Goal: Use online tool/utility: Utilize a website feature to perform a specific function

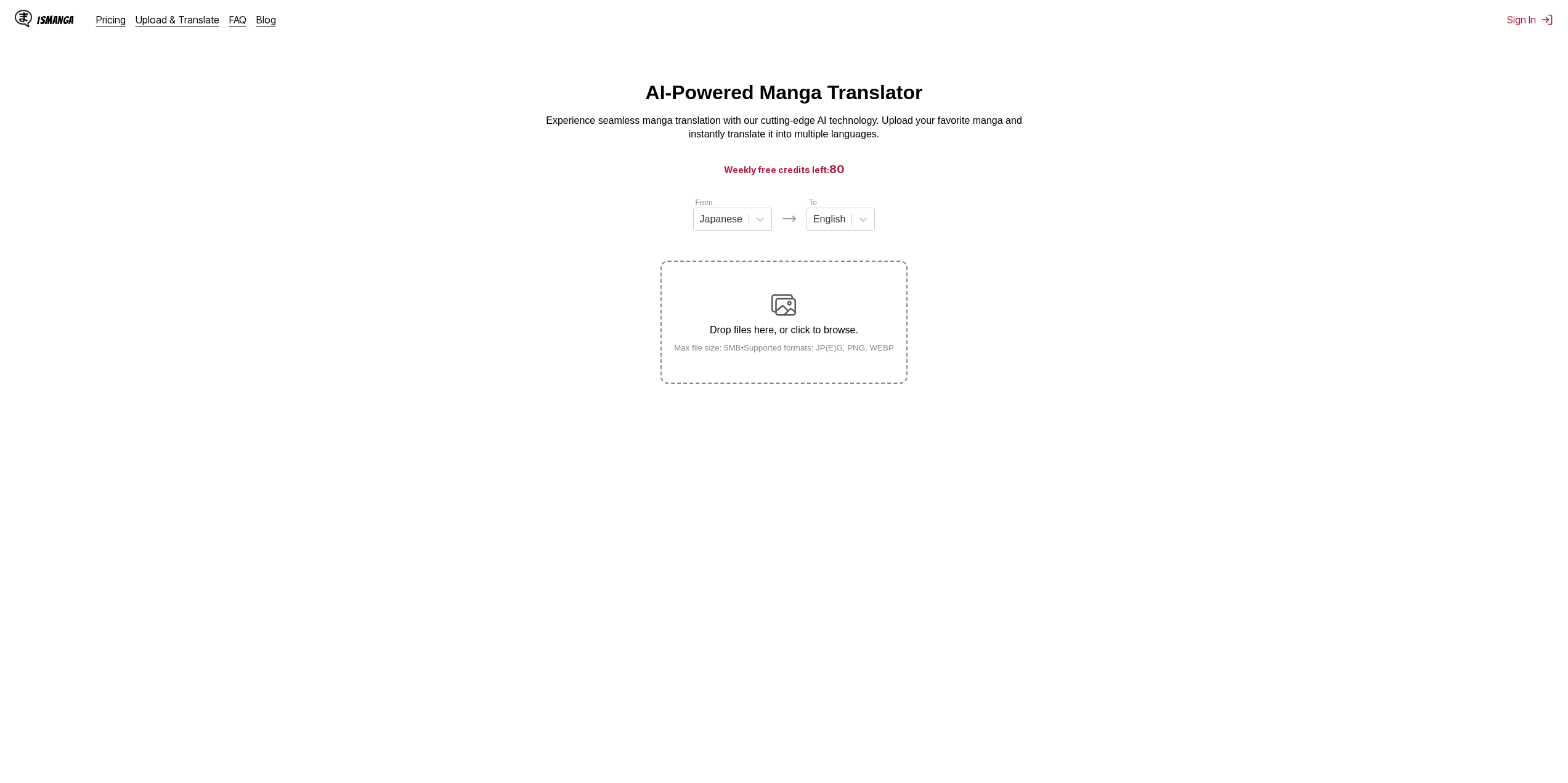
click at [767, 321] on div "Drop files here, or click to browse. Max file size: 5MB • Supported formats: JP…" at bounding box center [784, 323] width 239 height 60
click at [0, 0] on input "Drop files here, or click to browse. Max file size: 5MB • Supported formats: JP…" at bounding box center [0, 0] width 0 height 0
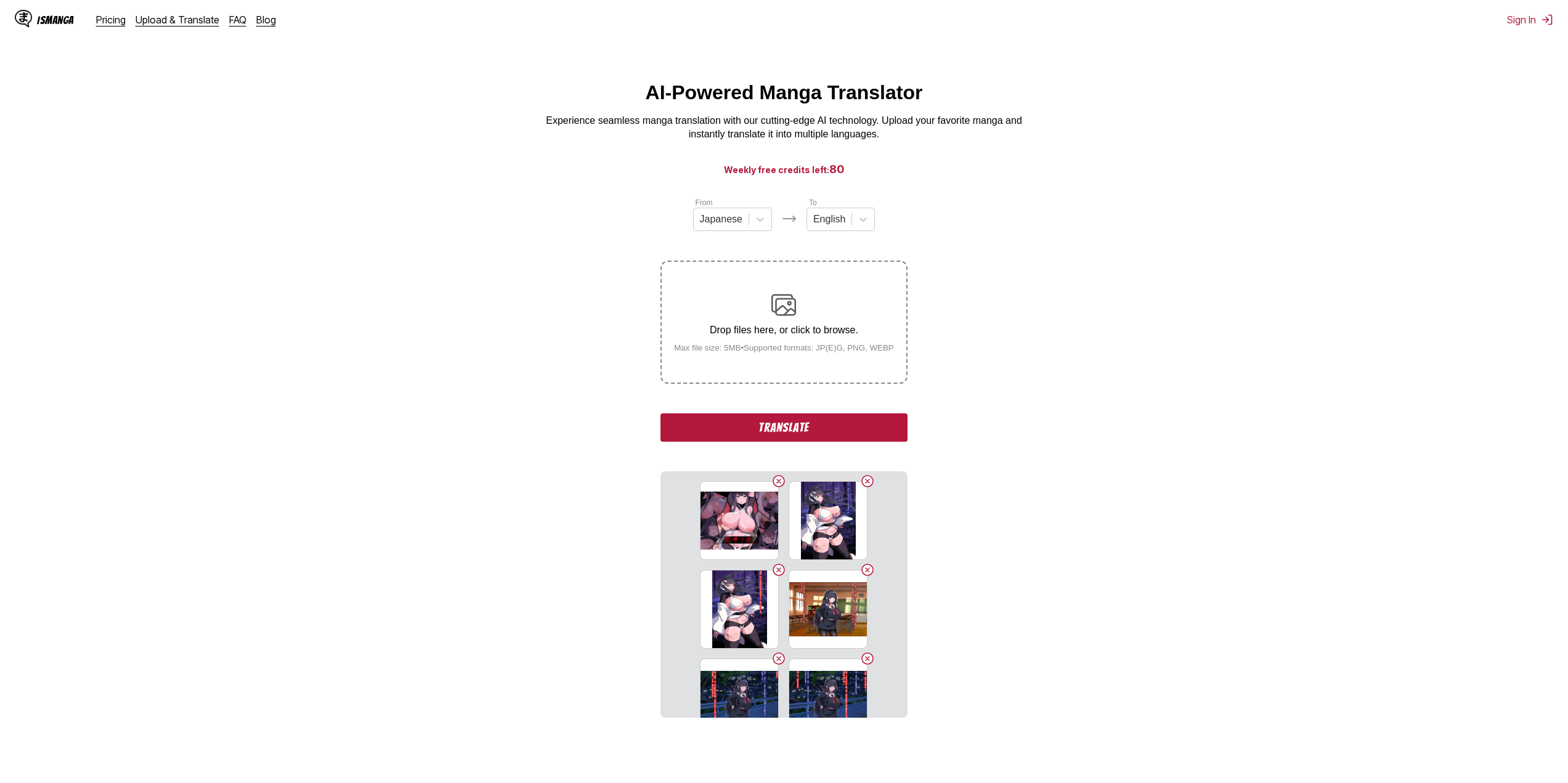
click at [435, 458] on section "From Japanese To English Drop files here, or click to browse. Max file size: 5M…" at bounding box center [784, 457] width 1548 height 521
click at [751, 228] on div at bounding box center [761, 219] width 22 height 22
click at [736, 292] on div "Chinese" at bounding box center [732, 291] width 79 height 21
click at [824, 425] on button "Translate" at bounding box center [783, 427] width 247 height 29
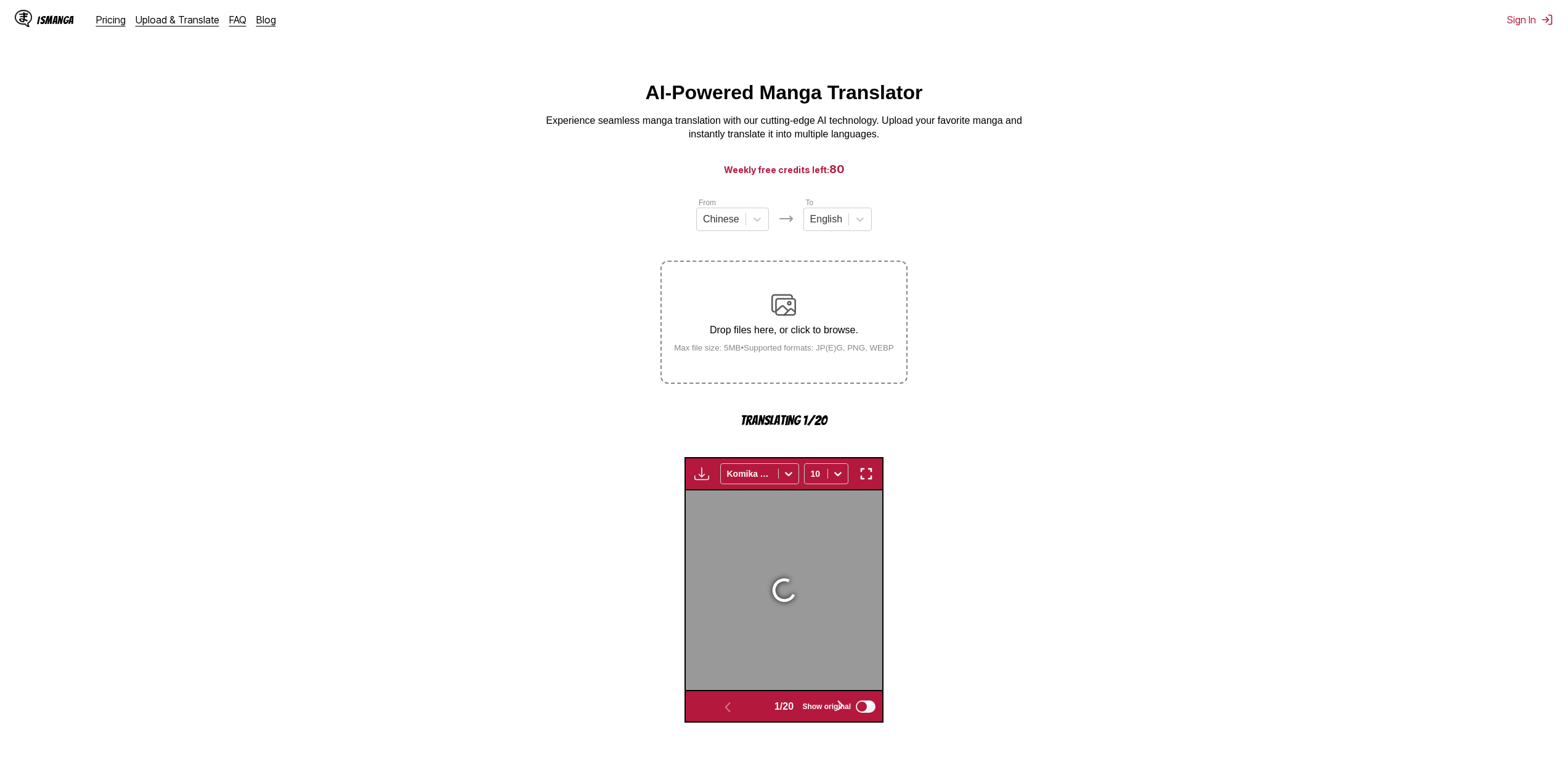
scroll to position [364, 0]
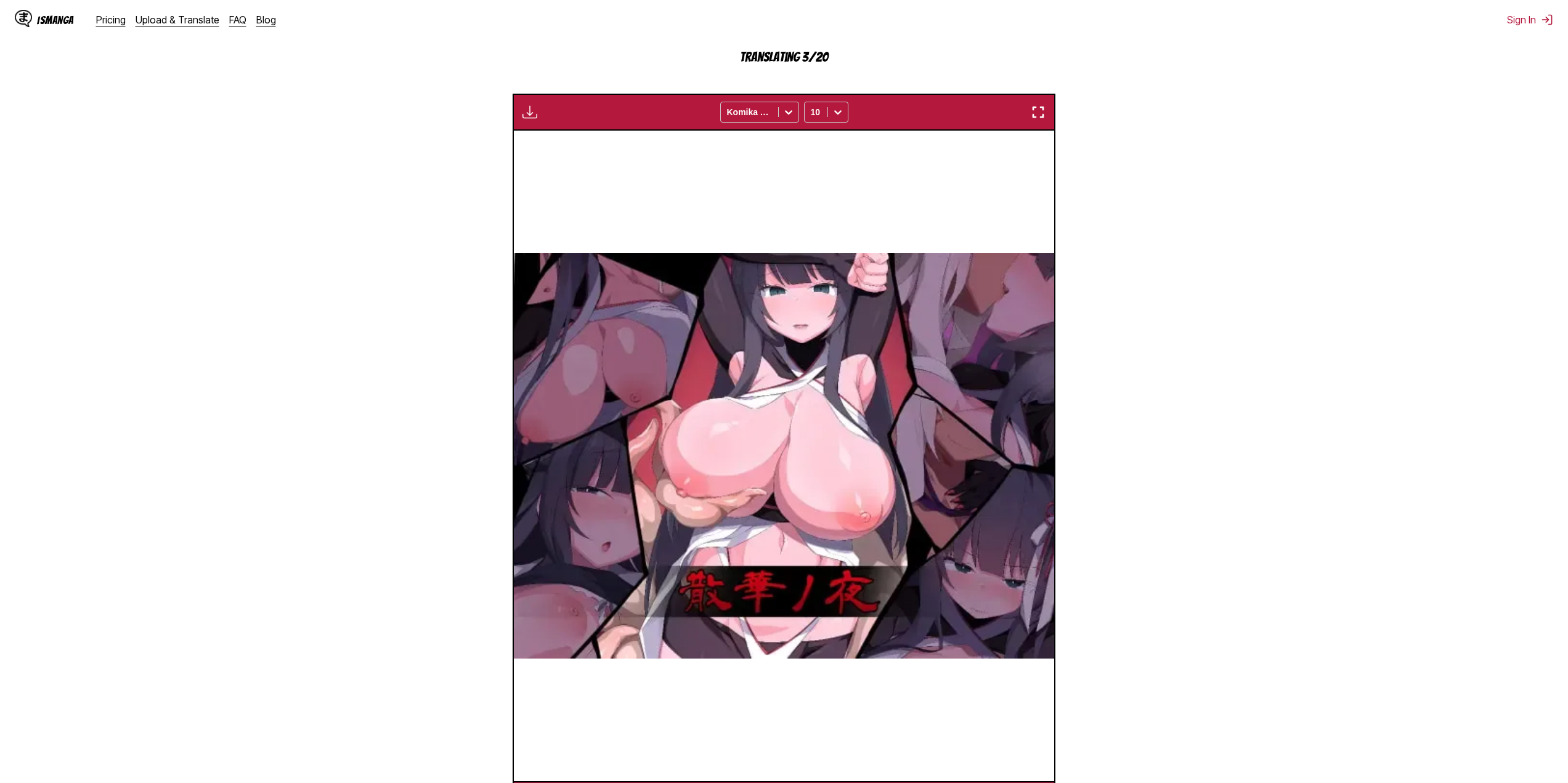
click at [1208, 358] on section "From Chinese To English Drop files here, or click to browse. Max file size: 5MB…" at bounding box center [784, 325] width 1548 height 984
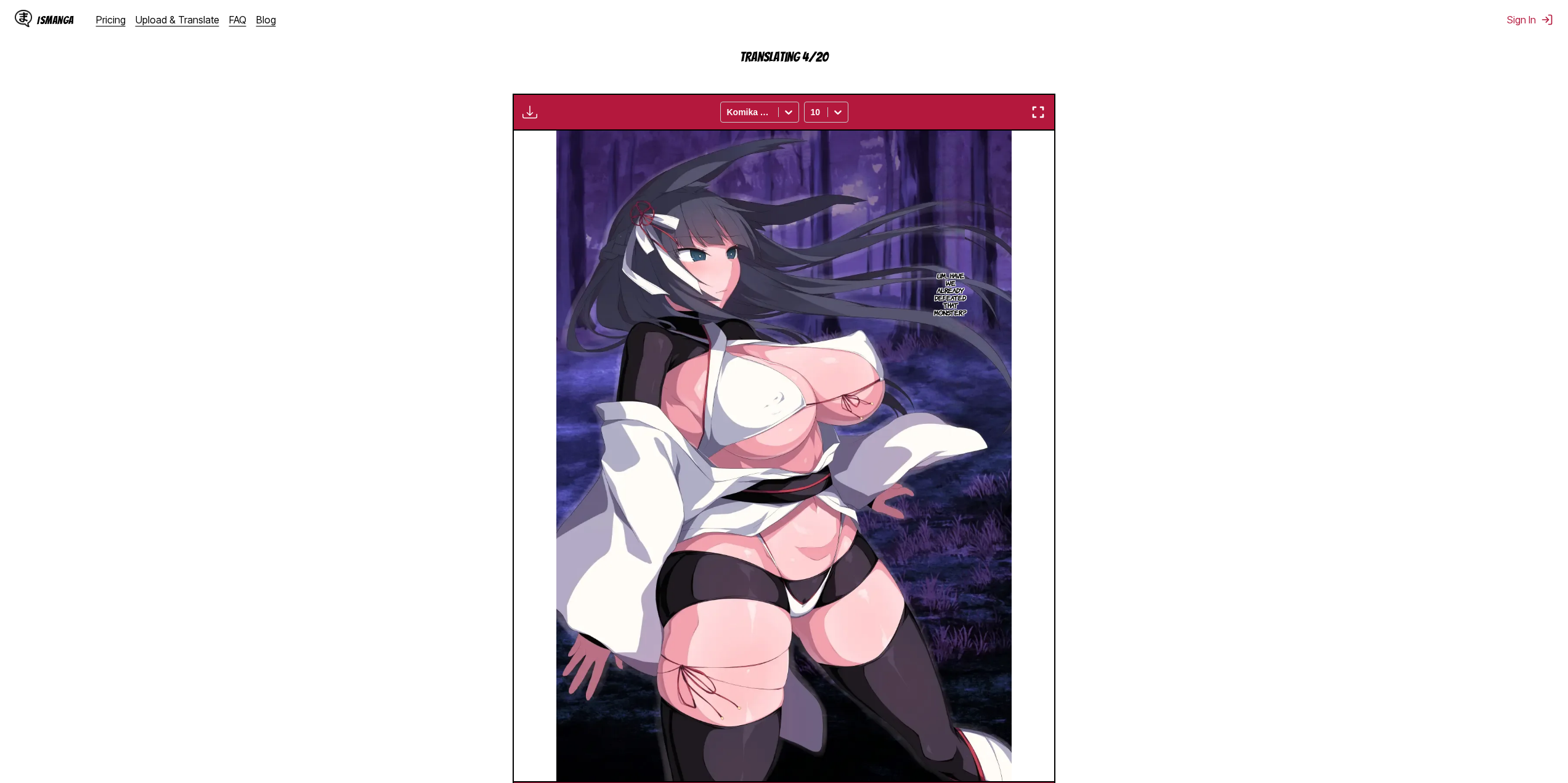
scroll to position [0, 0]
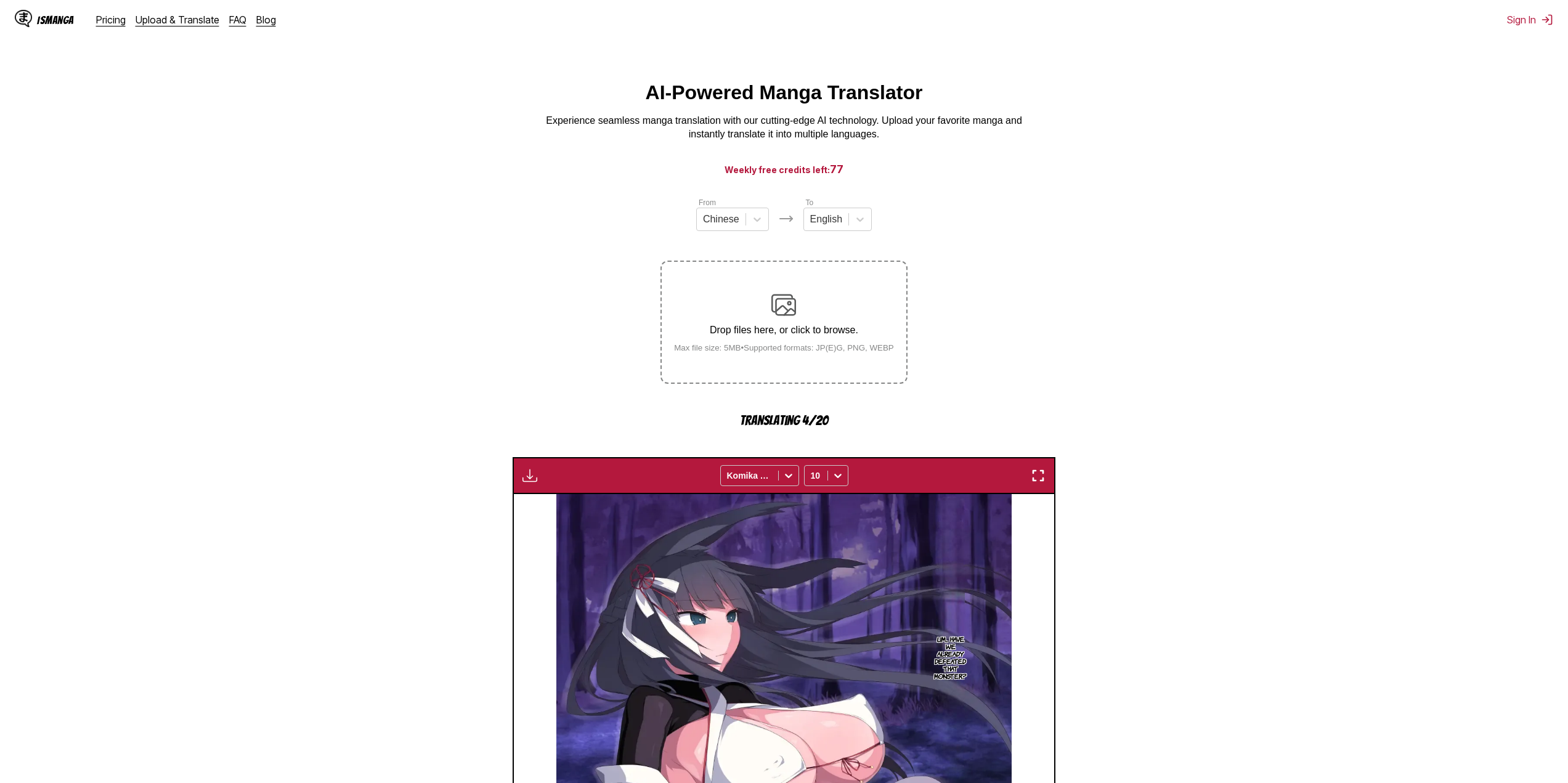
click at [813, 481] on div at bounding box center [816, 475] width 10 height 12
click at [831, 564] on div "12" at bounding box center [826, 558] width 44 height 18
click at [850, 479] on div "Available for premium users only Komika Axis 12" at bounding box center [784, 475] width 543 height 37
click at [833, 485] on div at bounding box center [838, 475] width 20 height 20
click at [840, 585] on div "14" at bounding box center [826, 576] width 44 height 18
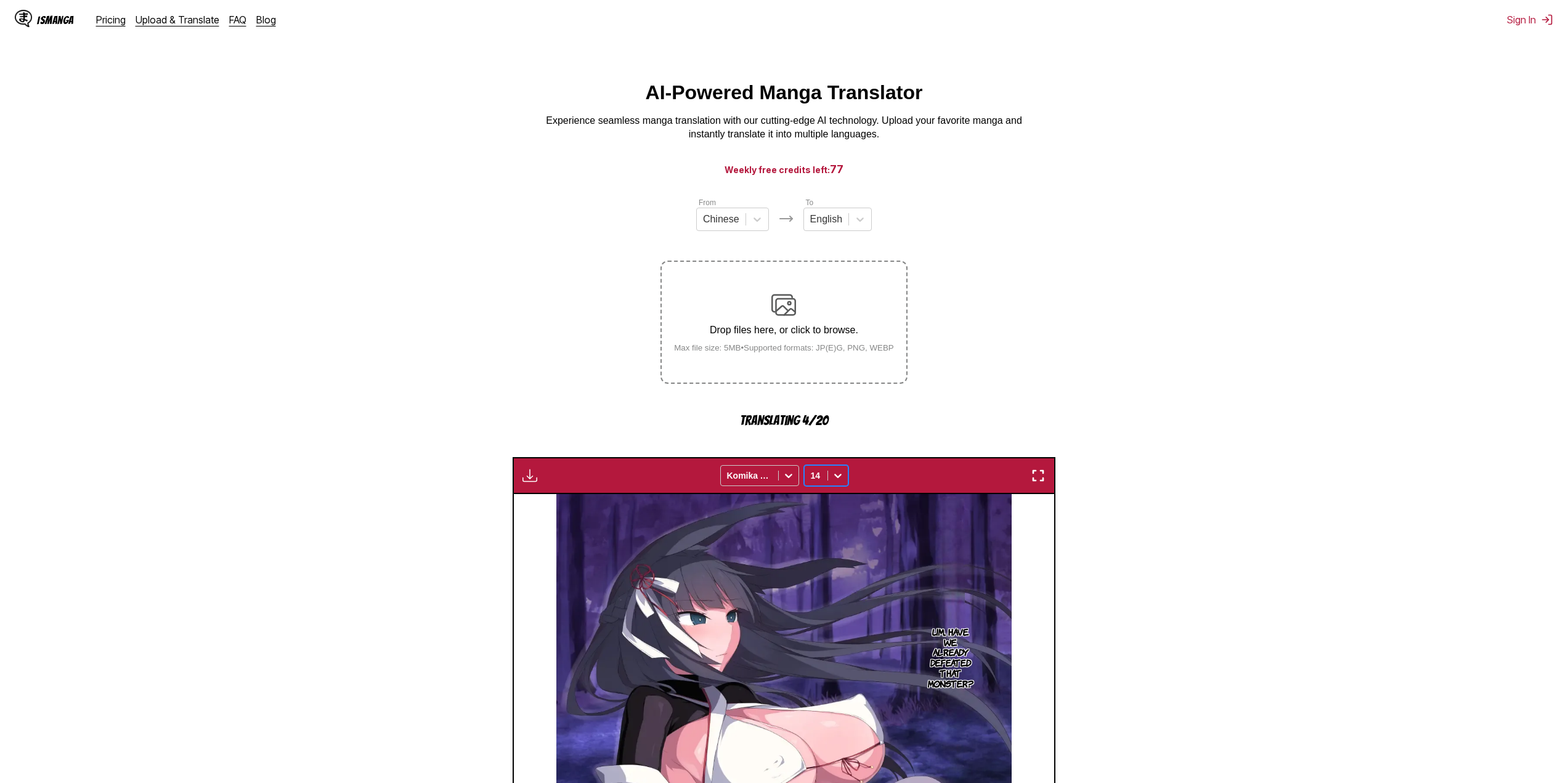
click at [1265, 557] on section "From Chinese To English Drop files here, or click to browse. Max file size: 5MB…" at bounding box center [784, 688] width 1548 height 984
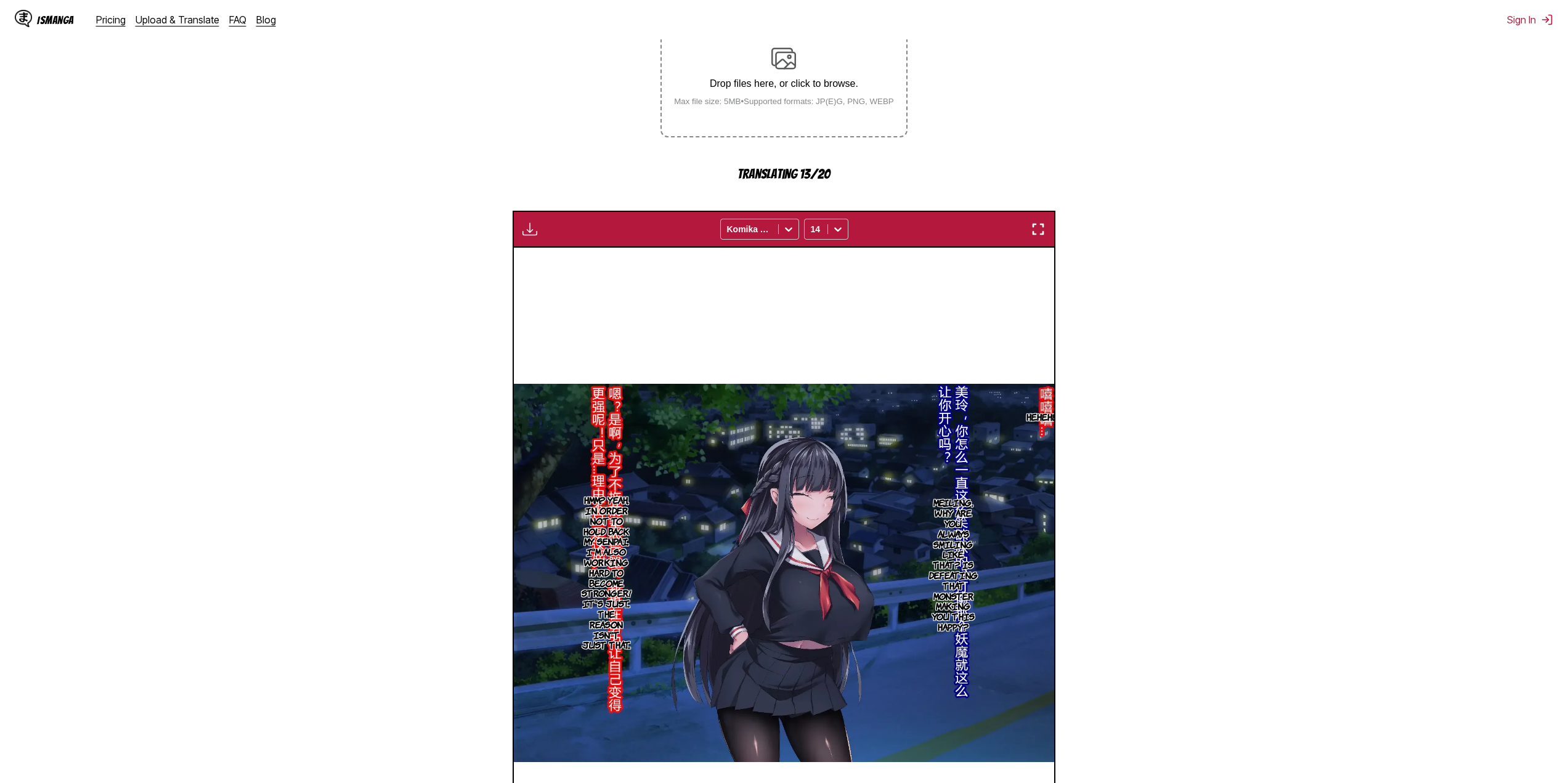
scroll to position [369, 0]
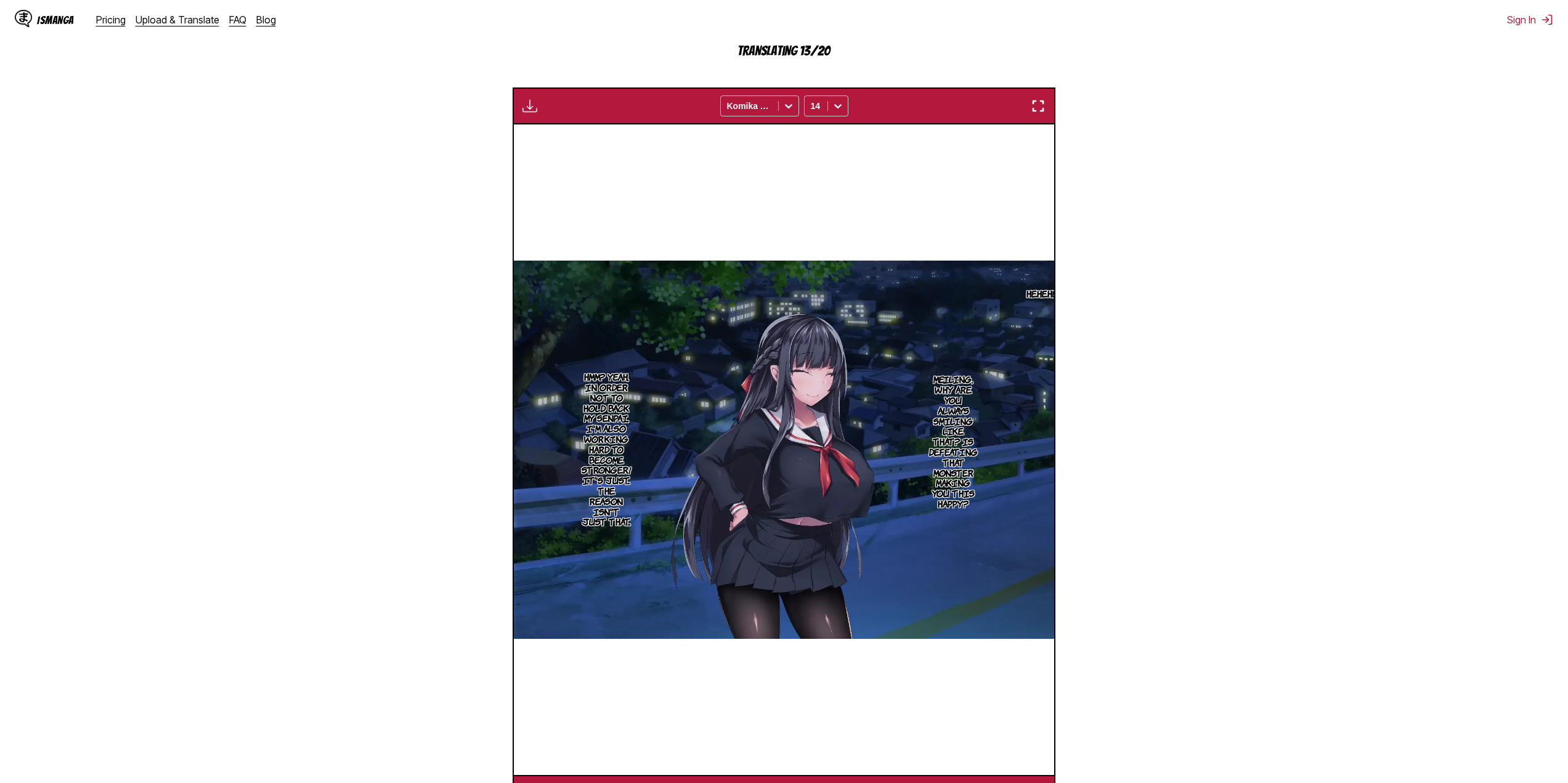
click at [350, 457] on section "From Chinese To English Drop files here, or click to browse. Max file size: 5MB…" at bounding box center [784, 319] width 1548 height 984
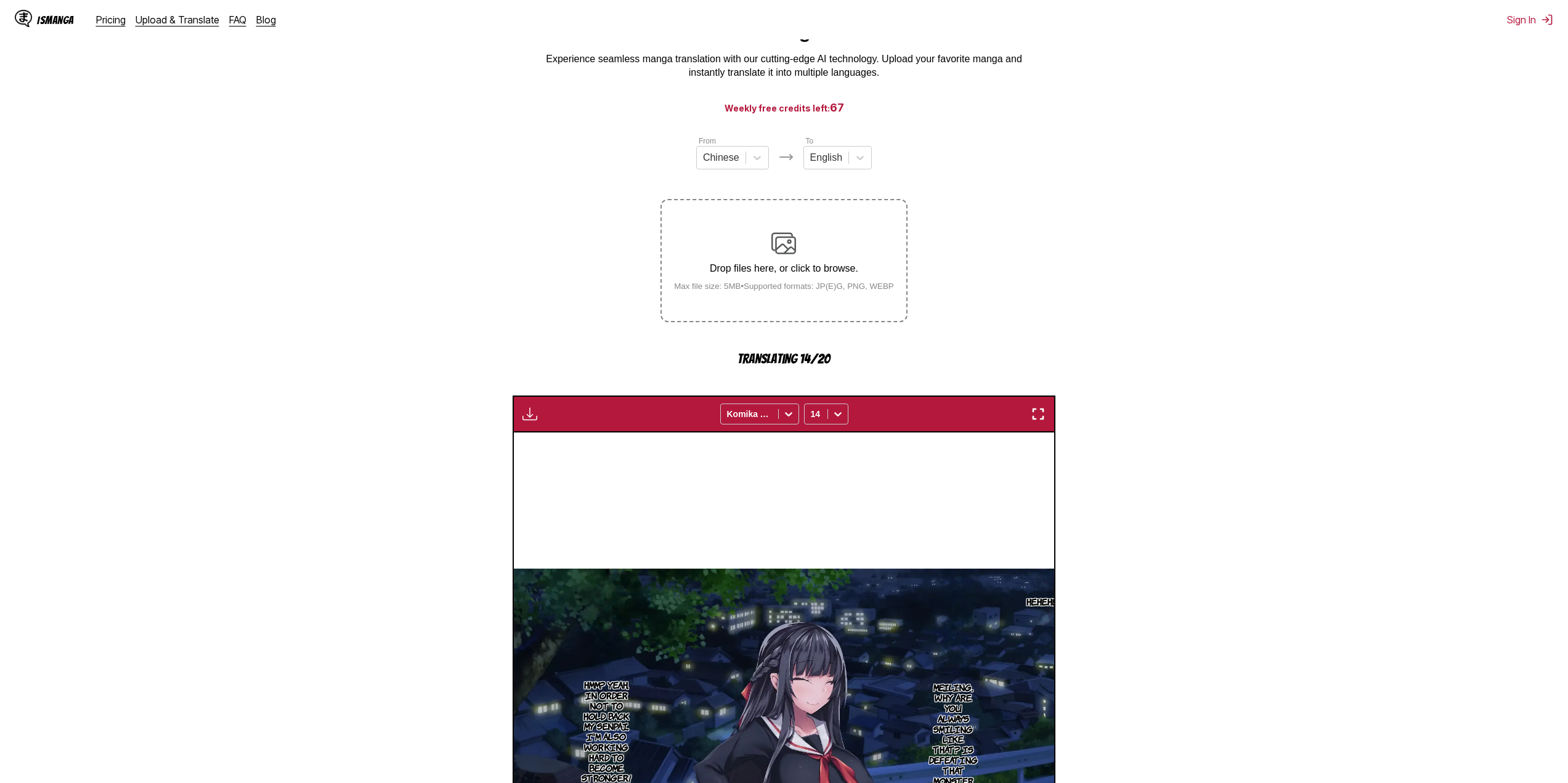
scroll to position [0, 0]
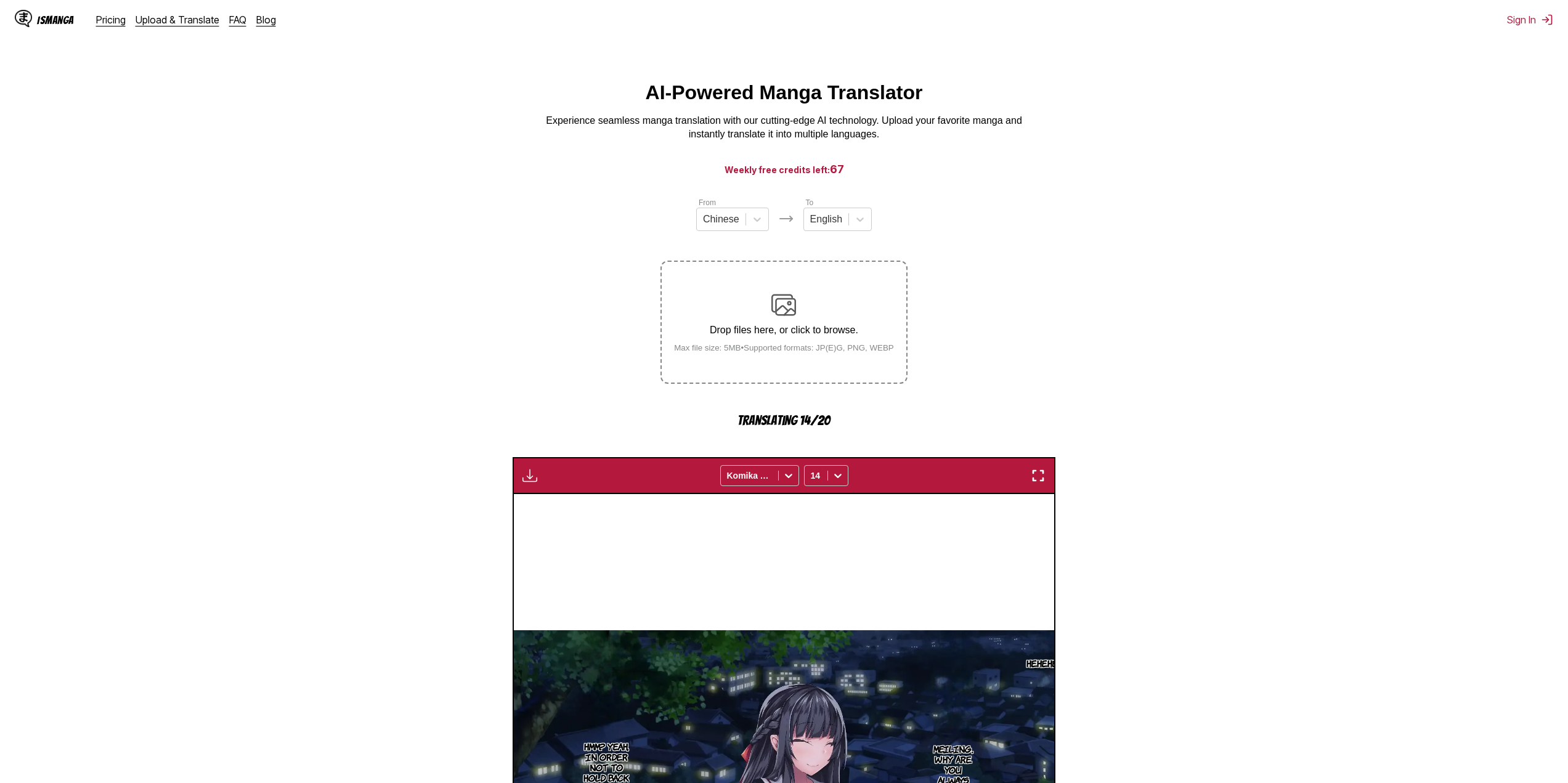
drag, startPoint x: 213, startPoint y: 378, endPoint x: 191, endPoint y: 243, distance: 136.8
click at [191, 243] on section "From Chinese To English Drop files here, or click to browse. Max file size: 5MB…" at bounding box center [784, 688] width 1548 height 984
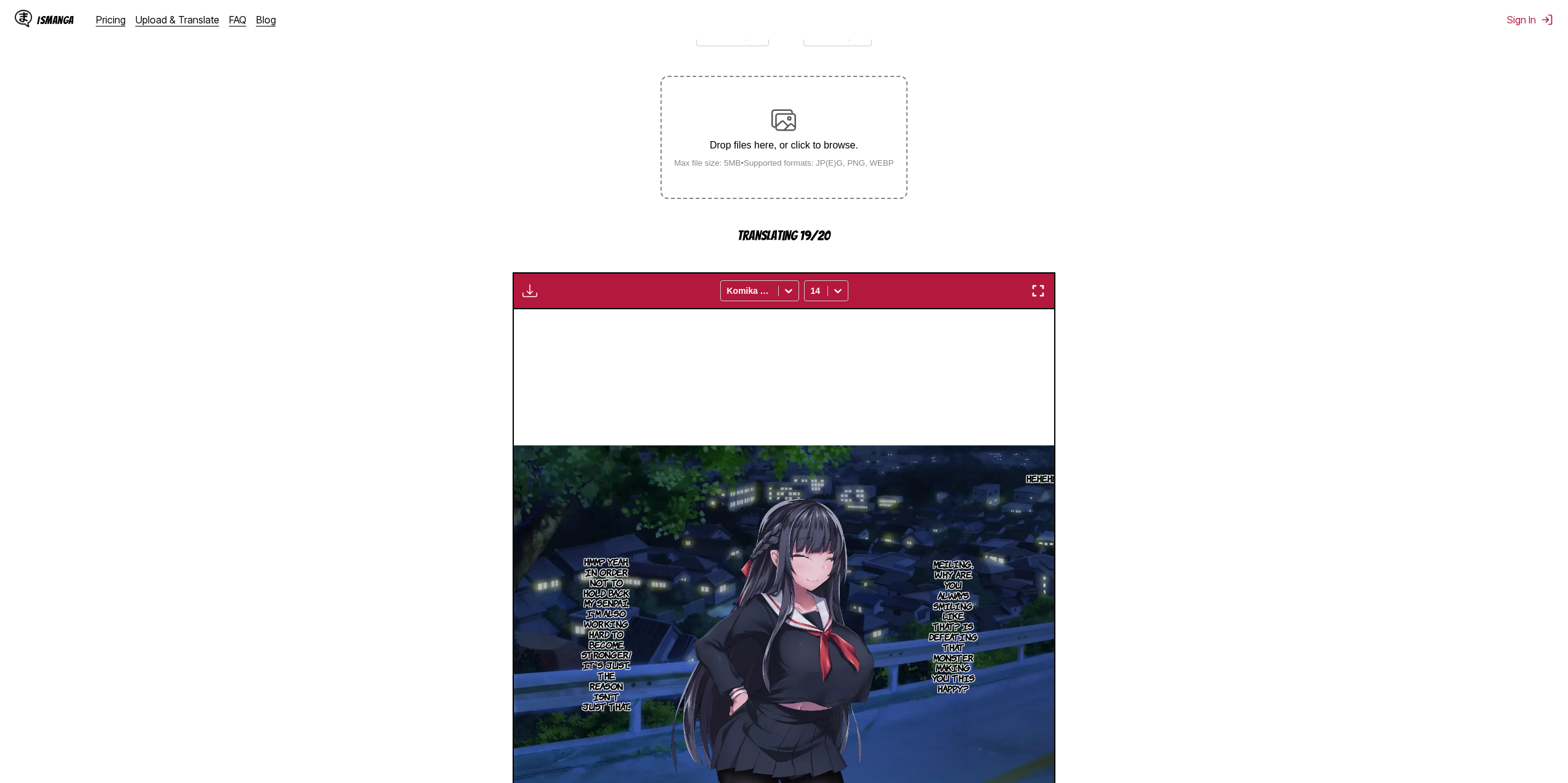
scroll to position [308, 0]
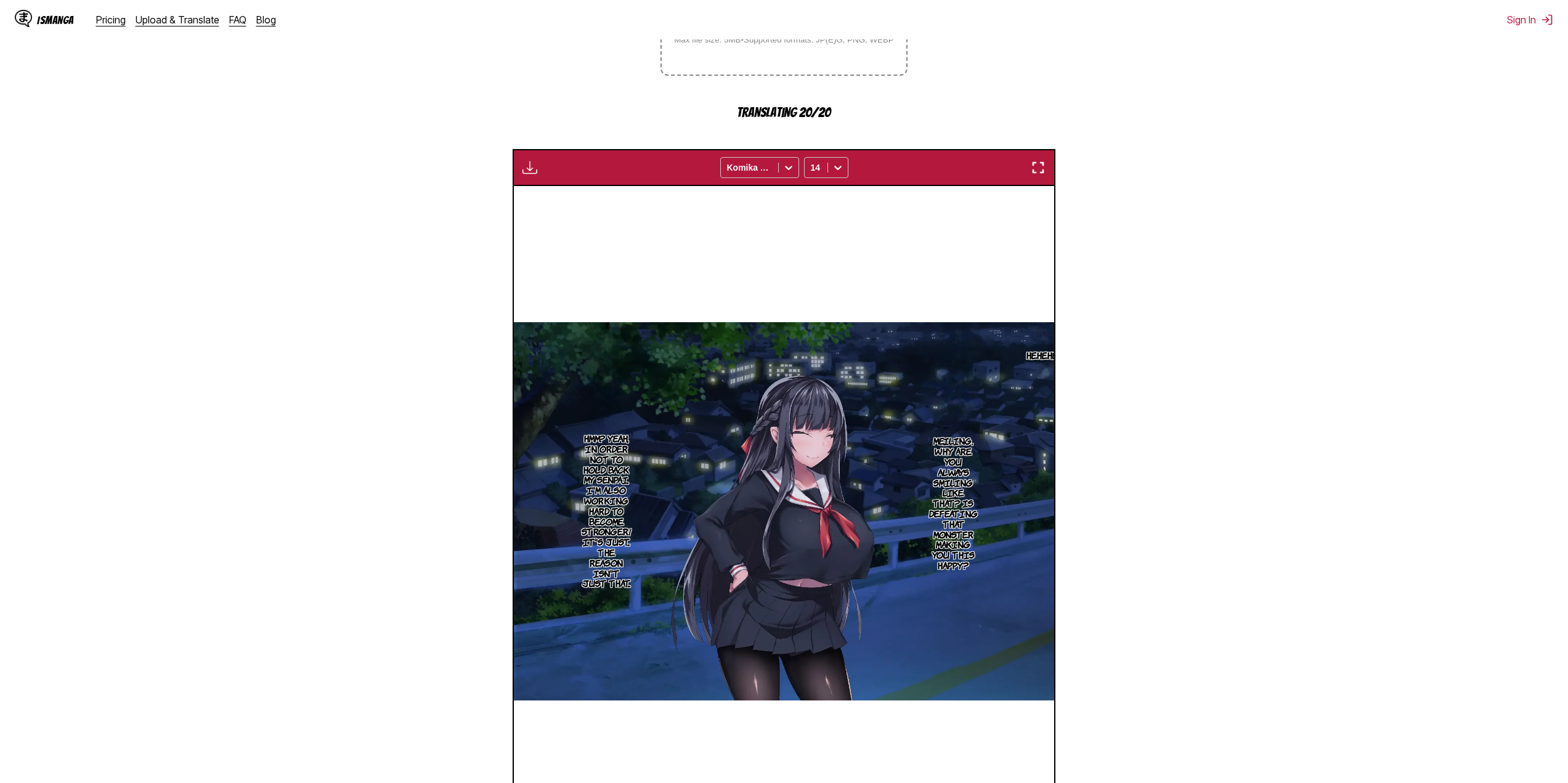
click at [250, 442] on section "From Chinese To English Drop files here, or click to browse. Max file size: 5MB…" at bounding box center [784, 380] width 1548 height 984
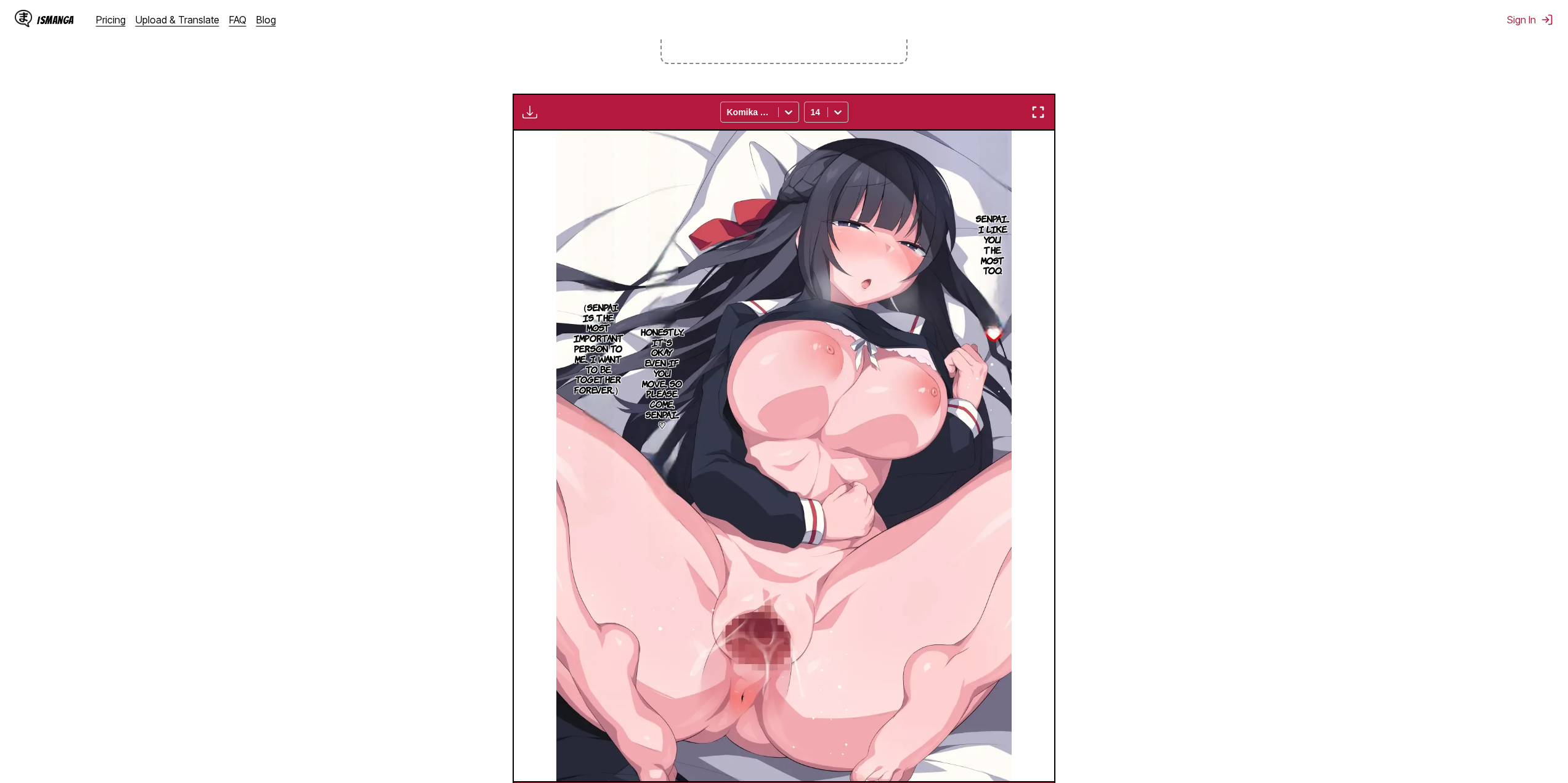
scroll to position [0, 7027]
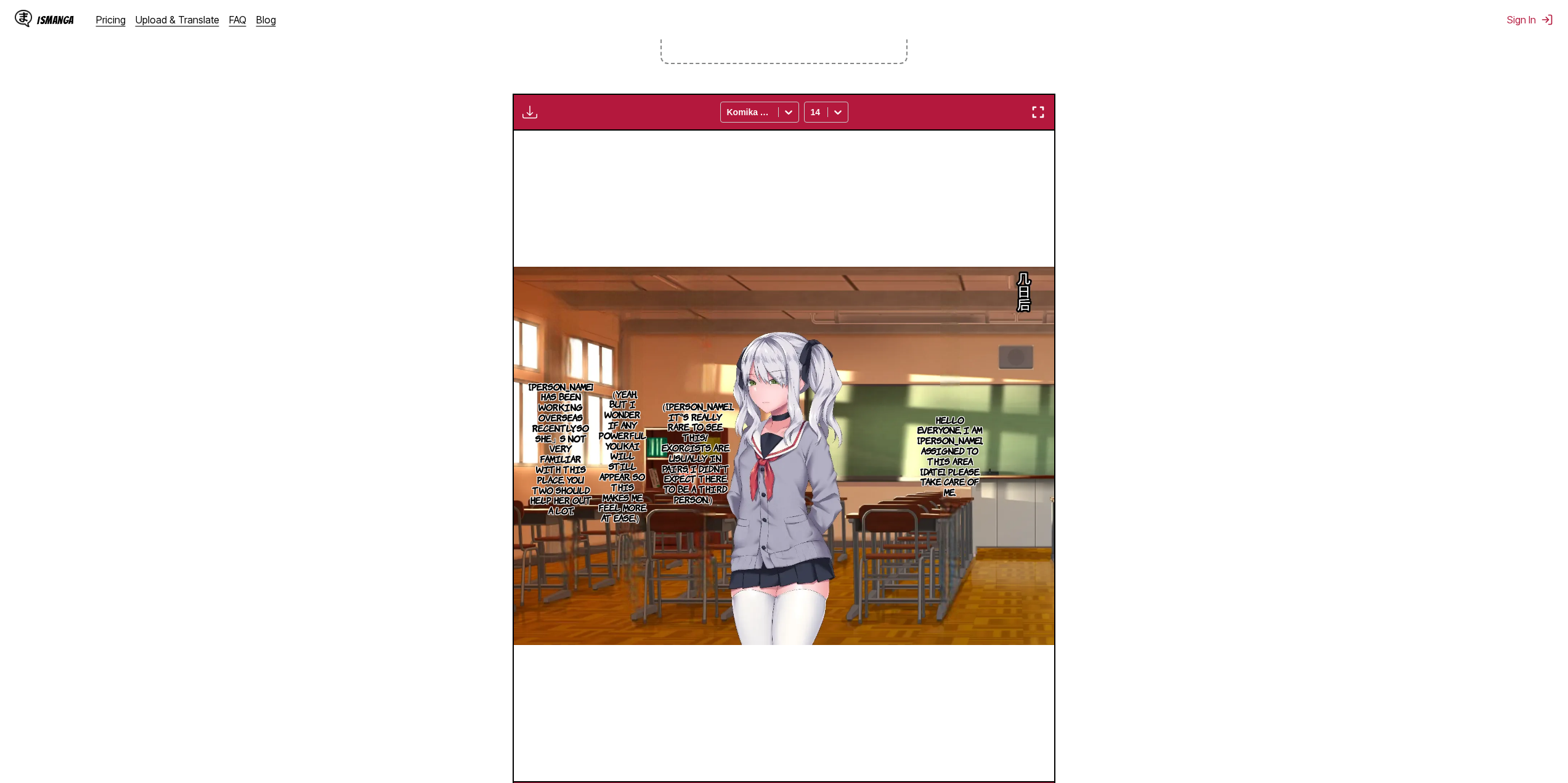
click at [534, 120] on img "button" at bounding box center [530, 112] width 15 height 15
click at [504, 180] on section "From Chinese To English Drop files here, or click to browse. Max file size: 5MB…" at bounding box center [784, 347] width 1548 height 940
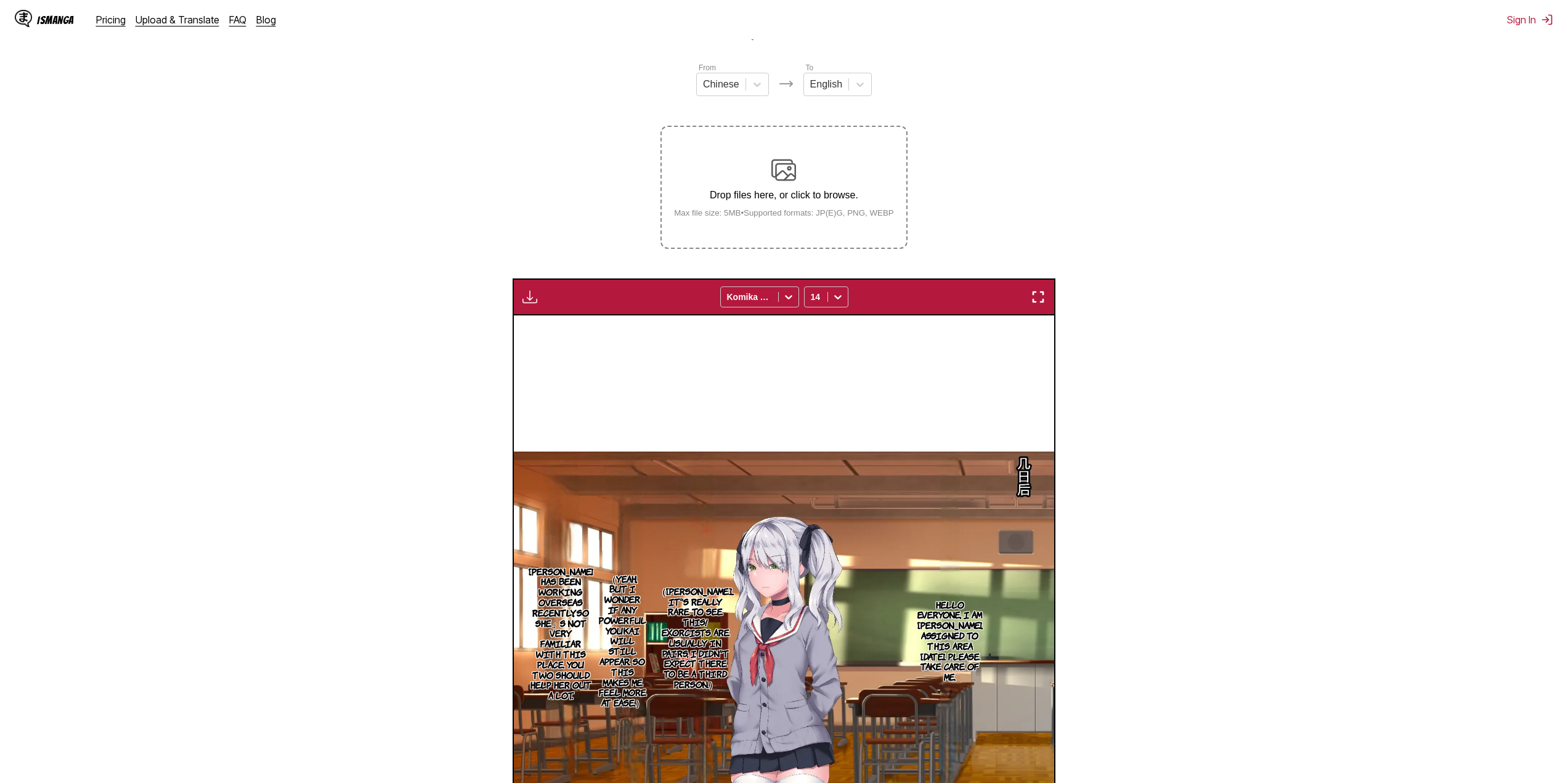
click at [519, 298] on button "button" at bounding box center [530, 297] width 22 height 16
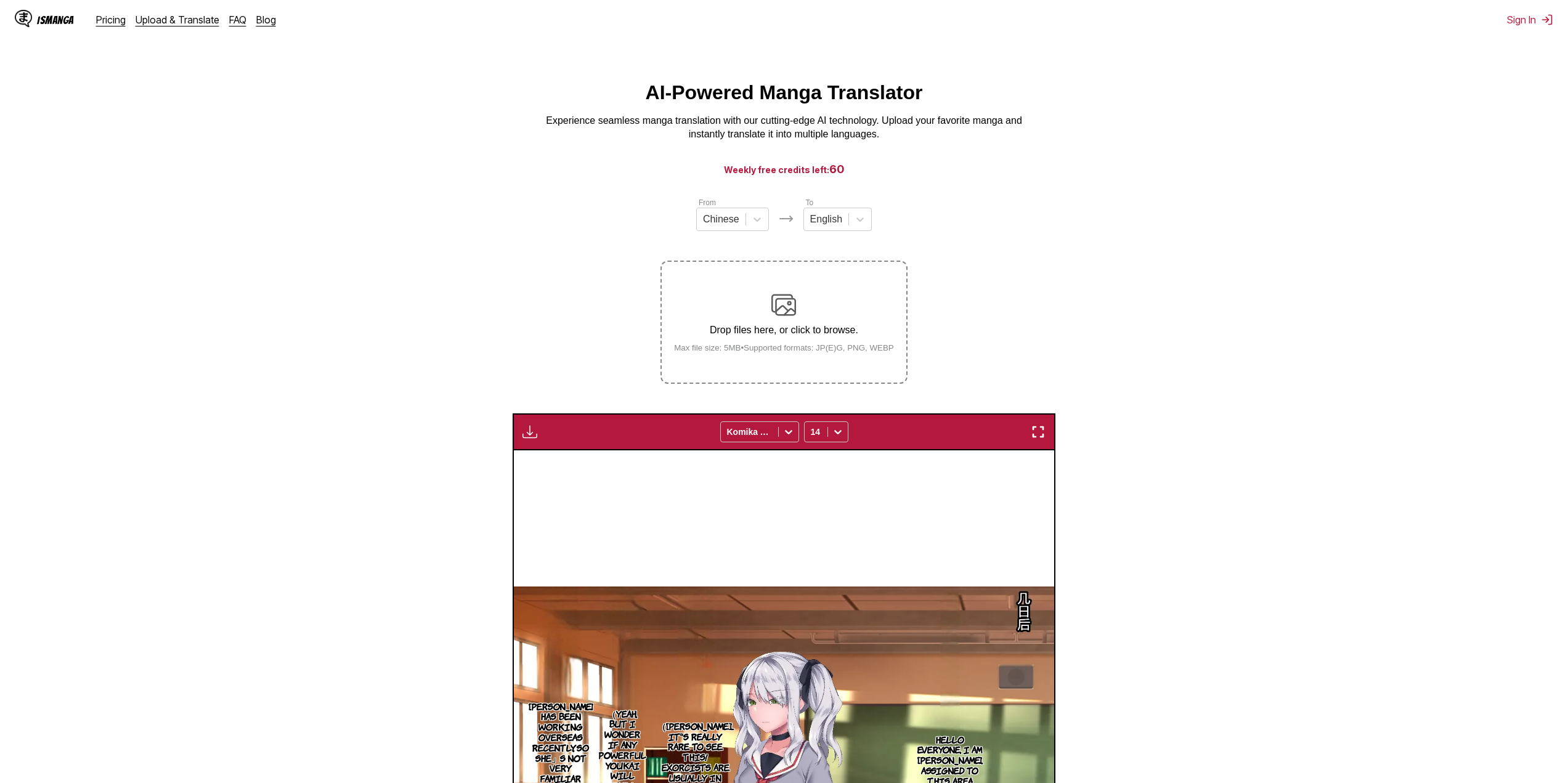
click at [386, 357] on section "From Chinese To English Drop files here, or click to browse. Max file size: 5MB…" at bounding box center [784, 667] width 1548 height 940
click at [526, 427] on img "button" at bounding box center [530, 432] width 15 height 15
